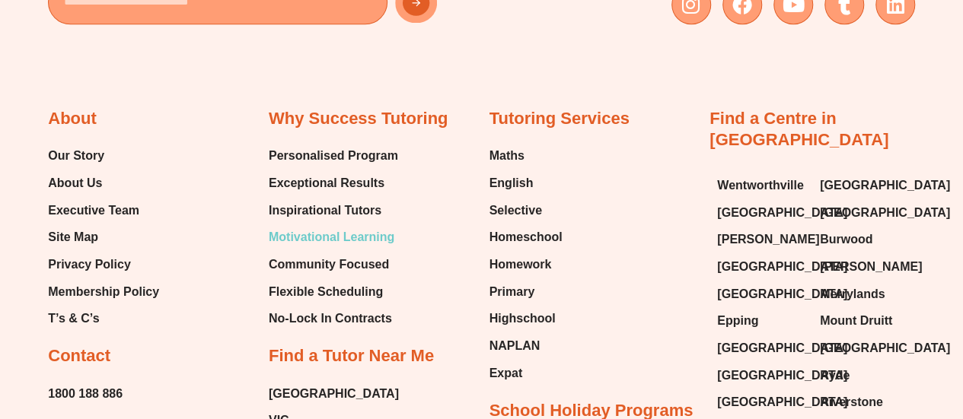
scroll to position [836, 0]
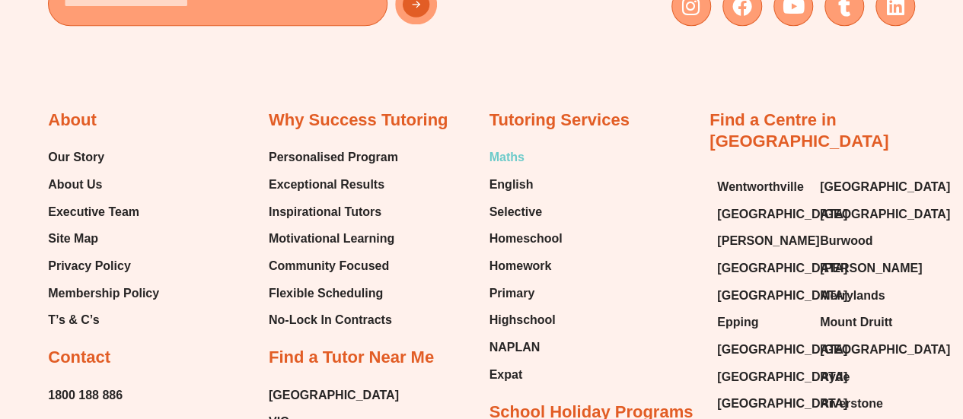
click at [496, 161] on span "Maths" at bounding box center [506, 157] width 35 height 23
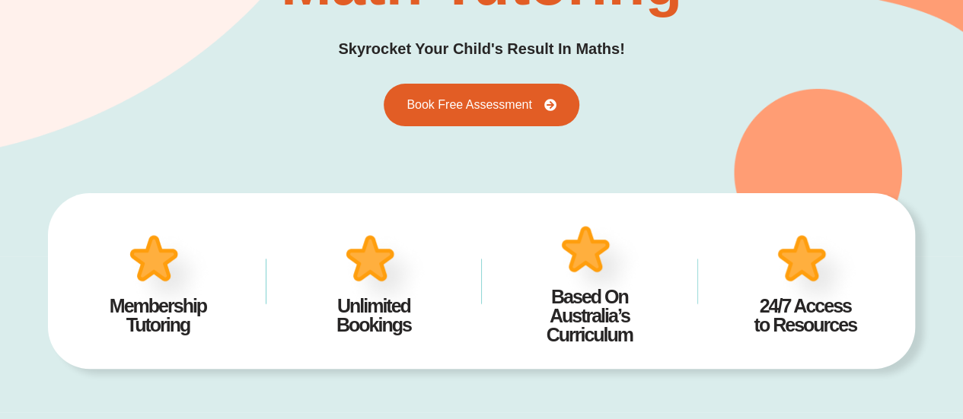
scroll to position [151, 0]
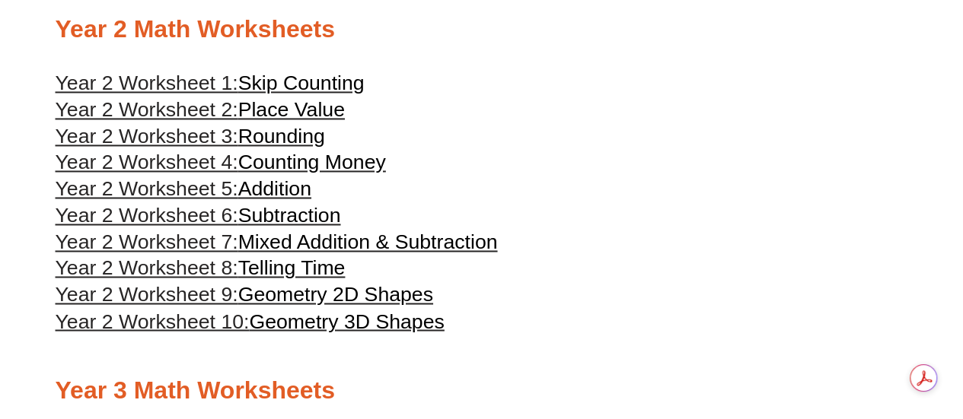
scroll to position [1139, 0]
click at [329, 173] on span "Counting Money" at bounding box center [312, 161] width 148 height 23
click at [305, 199] on span "Addition" at bounding box center [274, 188] width 73 height 23
